Goal: Register for event/course

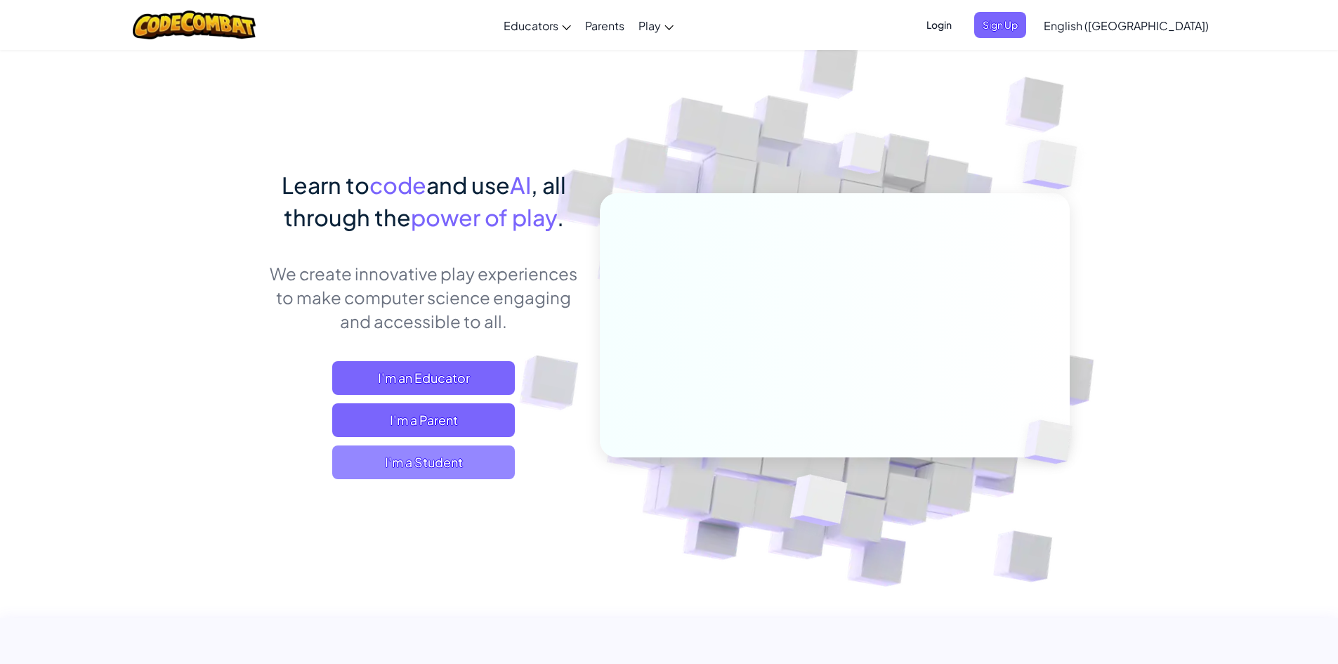
click at [400, 452] on span "I'm a Student" at bounding box center [423, 462] width 183 height 34
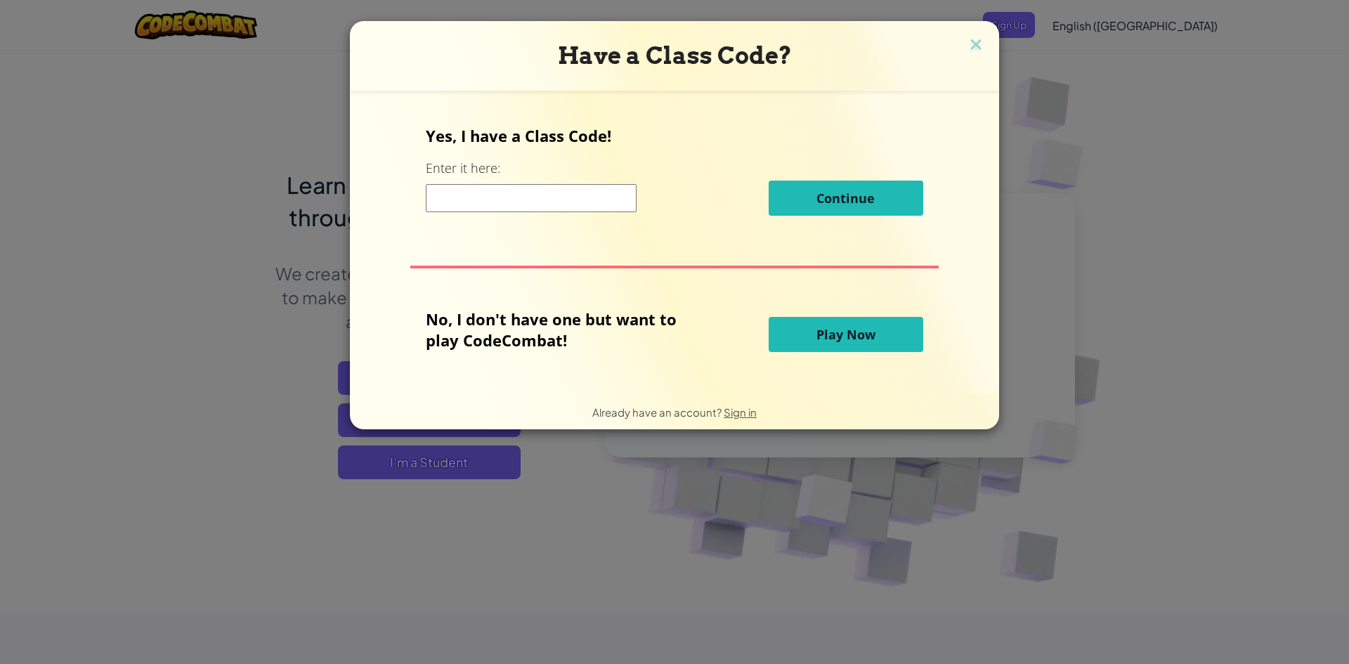
click at [454, 211] on input at bounding box center [531, 198] width 211 height 28
click at [845, 340] on span "Play Now" at bounding box center [845, 334] width 59 height 17
